Goal: Find specific page/section: Find specific page/section

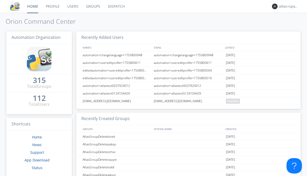
click at [116, 6] on link "Dispatch" at bounding box center [116, 6] width 25 height 13
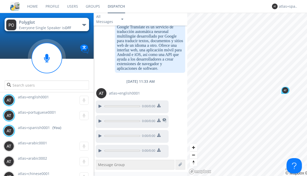
scroll to position [665, 0]
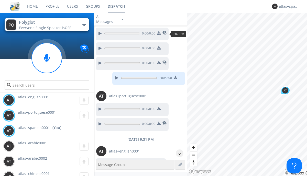
scroll to position [39, 0]
click at [178, 154] on div "^" at bounding box center [180, 154] width 8 height 8
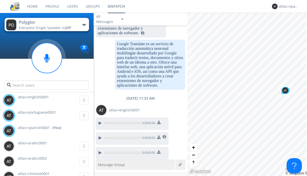
scroll to position [665, 0]
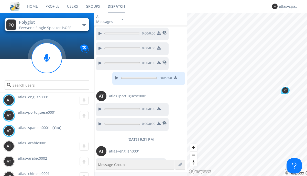
scroll to position [24, 0]
click at [178, 154] on div "^" at bounding box center [180, 154] width 8 height 8
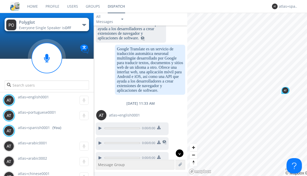
scroll to position [650, 0]
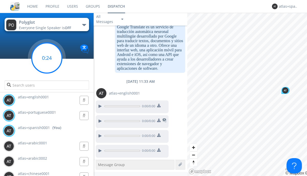
click at [47, 58] on g at bounding box center [47, 58] width 30 height 30
